Goal: Obtain resource: Obtain resource

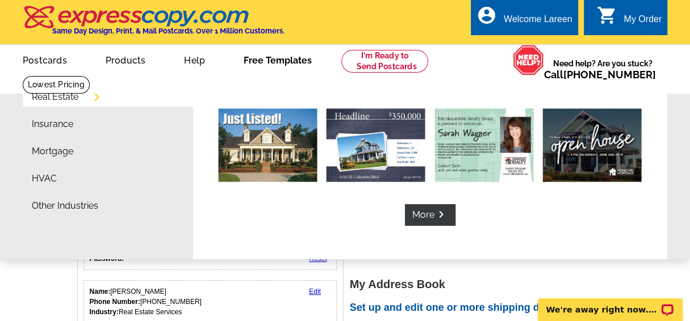
click at [273, 61] on link "Free Templates" at bounding box center [277, 59] width 104 height 27
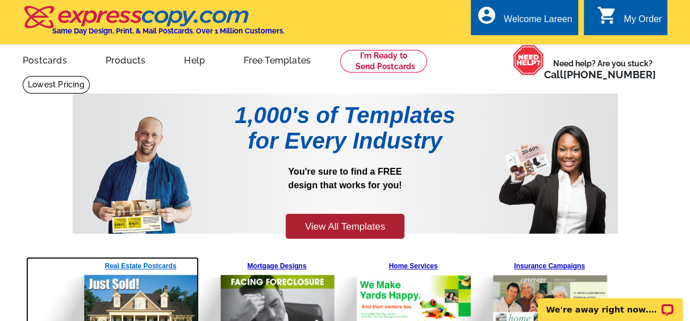
click at [148, 267] on link "Real Estate Postcards" at bounding box center [140, 303] width 119 height 93
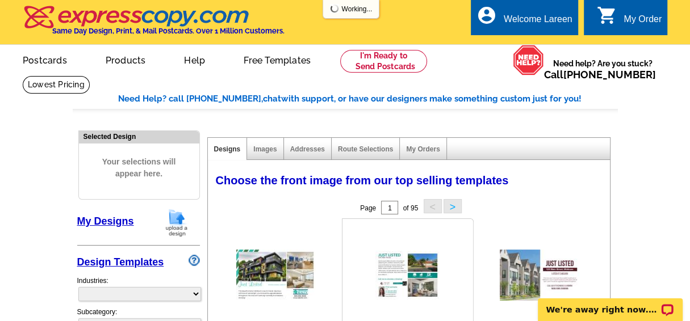
select select "785"
drag, startPoint x: 324, startPoint y: 36, endPoint x: 314, endPoint y: 41, distance: 11.4
click at [314, 41] on div "local_phone Same Day Design, Print, & Mail Postcards. Over 1 Million Customers.…" at bounding box center [345, 23] width 644 height 43
